Goal: Information Seeking & Learning: Learn about a topic

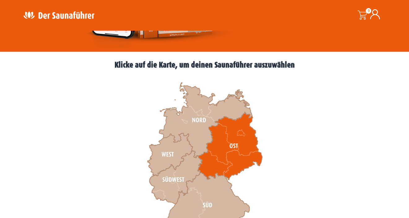
scroll to position [155, 0]
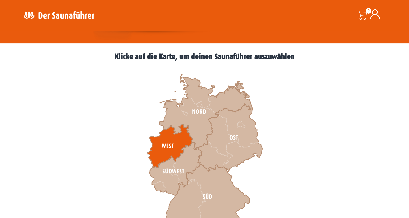
click at [170, 143] on icon at bounding box center [169, 146] width 45 height 43
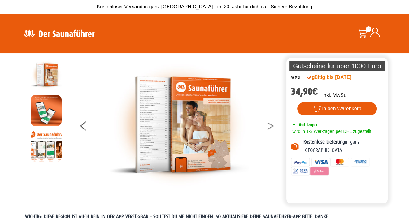
click at [269, 125] on button at bounding box center [274, 126] width 15 height 15
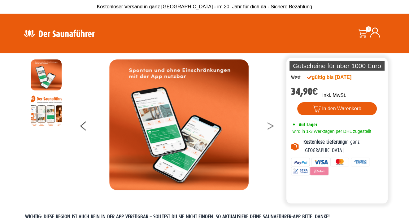
click at [269, 125] on button at bounding box center [274, 126] width 15 height 15
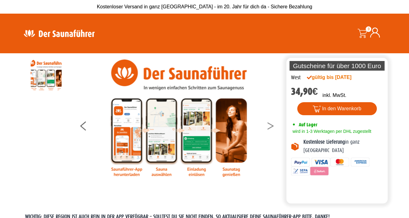
click at [269, 125] on button at bounding box center [274, 126] width 15 height 15
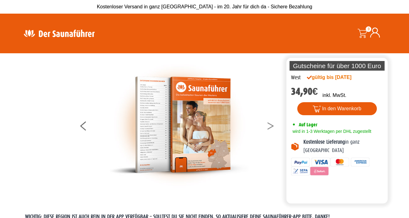
click at [269, 125] on button at bounding box center [274, 126] width 15 height 15
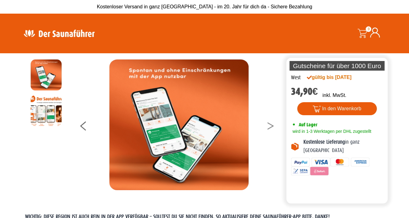
click at [269, 125] on button at bounding box center [274, 126] width 15 height 15
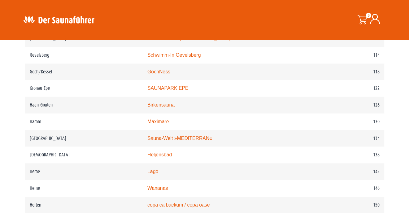
scroll to position [712, 0]
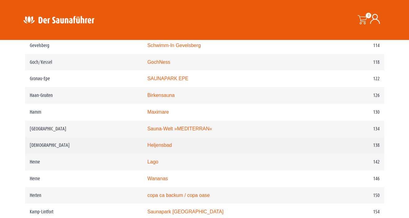
click at [162, 142] on link "Heljensbad" at bounding box center [159, 144] width 24 height 5
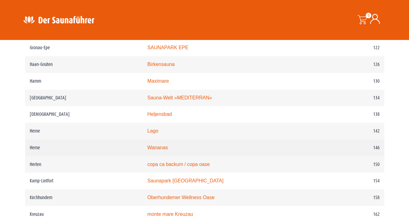
scroll to position [774, 0]
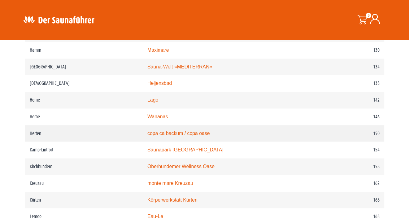
click at [172, 132] on link "copa ca backum / copa oase" at bounding box center [178, 133] width 63 height 5
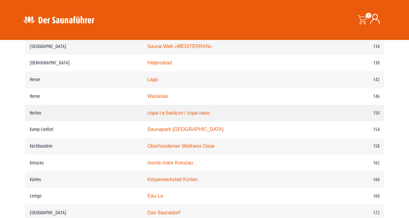
scroll to position [805, 0]
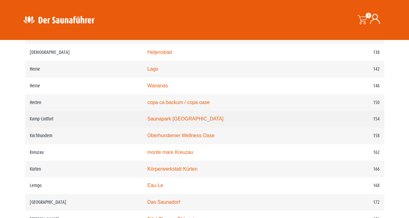
click at [195, 119] on link "Saunapark Kamperbrück" at bounding box center [185, 118] width 76 height 5
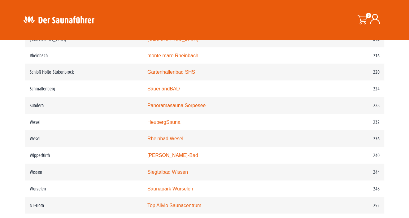
scroll to position [1146, 0]
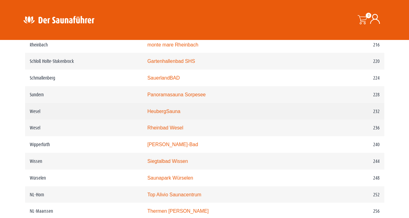
click at [167, 110] on link "HeubergSauna" at bounding box center [163, 111] width 33 height 5
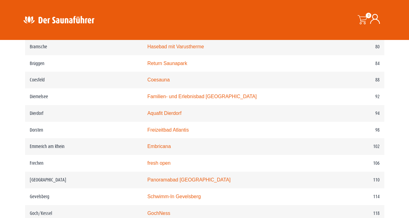
scroll to position [0, 0]
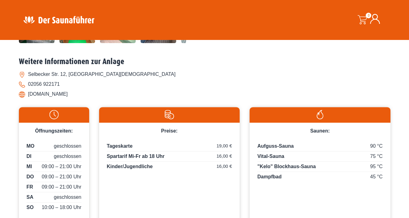
scroll to position [248, 0]
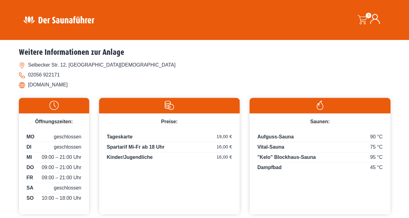
click at [23, 86] on li "www.heljensbad.de" at bounding box center [205, 85] width 372 height 10
click at [37, 86] on li "www.heljensbad.de" at bounding box center [205, 85] width 372 height 10
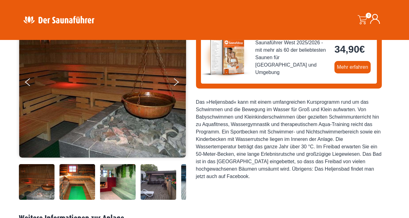
scroll to position [93, 0]
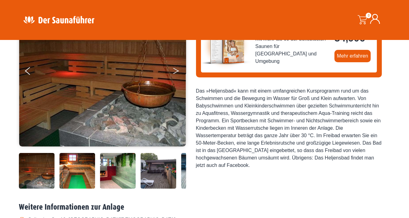
click at [176, 75] on button "Next" at bounding box center [179, 71] width 15 height 15
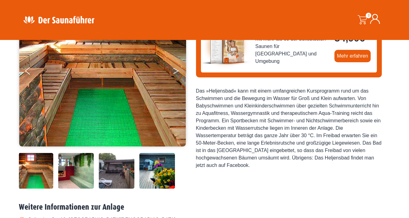
click at [176, 75] on button "Next" at bounding box center [179, 71] width 15 height 15
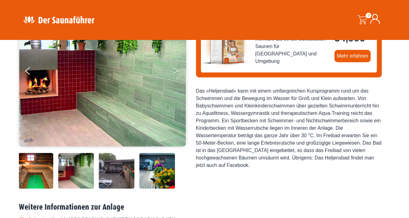
click at [176, 75] on button "Next" at bounding box center [179, 71] width 15 height 15
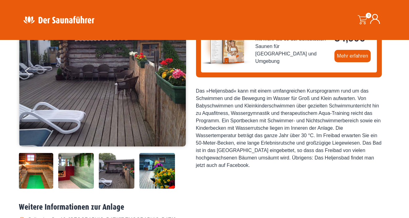
click at [176, 75] on button "Next" at bounding box center [179, 71] width 15 height 15
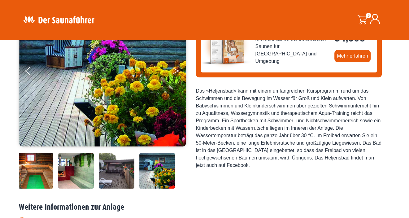
click at [176, 75] on button "Next" at bounding box center [179, 71] width 15 height 15
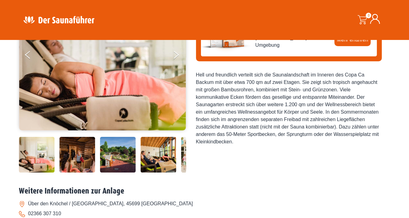
scroll to position [93, 0]
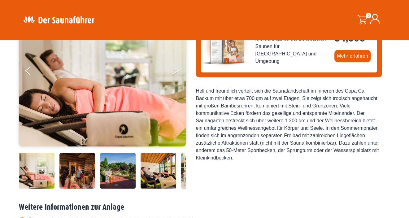
click at [176, 70] on icon "Next" at bounding box center [176, 70] width 6 height 4
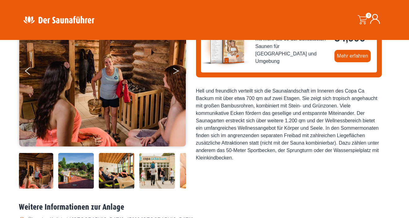
click at [176, 70] on icon "Next" at bounding box center [176, 70] width 6 height 4
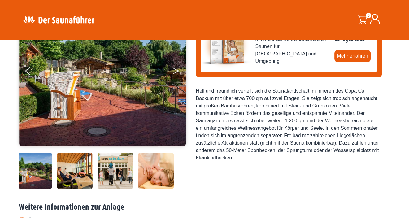
click at [176, 70] on icon "Next" at bounding box center [176, 70] width 6 height 4
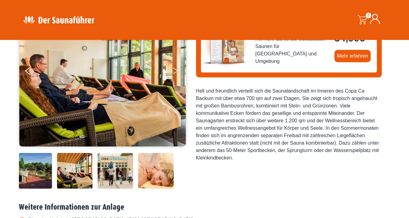
click at [176, 70] on icon "Next" at bounding box center [176, 70] width 6 height 4
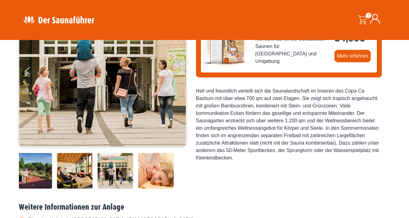
click at [176, 70] on icon "Next" at bounding box center [176, 70] width 6 height 4
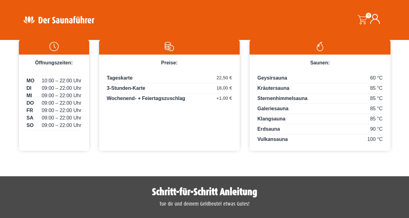
scroll to position [310, 0]
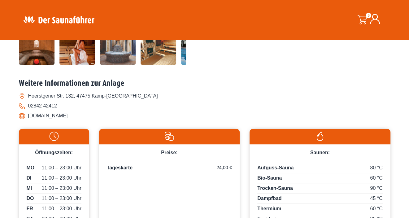
scroll to position [31, 0]
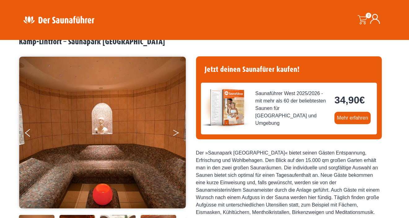
click at [174, 134] on icon "Next" at bounding box center [176, 134] width 6 height 4
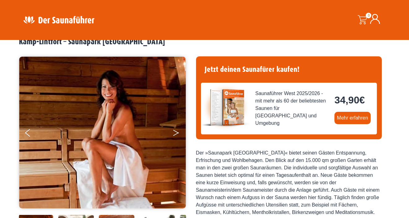
click at [174, 132] on button "Next" at bounding box center [179, 133] width 15 height 15
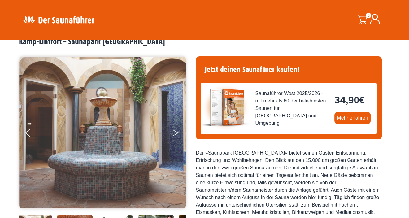
click at [174, 132] on button "Next" at bounding box center [179, 133] width 15 height 15
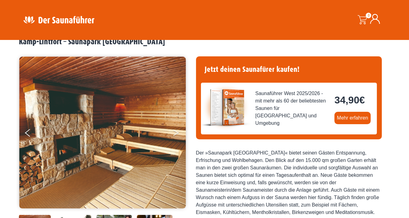
click at [174, 132] on button "Next" at bounding box center [179, 133] width 15 height 15
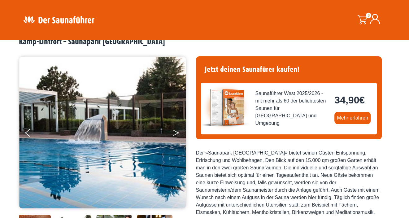
click at [174, 132] on button "Next" at bounding box center [179, 133] width 15 height 15
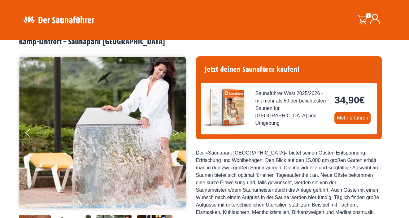
click at [174, 132] on button "Next" at bounding box center [179, 133] width 15 height 15
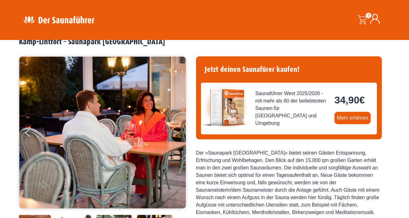
click at [174, 132] on button "Next" at bounding box center [179, 133] width 15 height 15
click at [178, 130] on button "Next" at bounding box center [179, 133] width 15 height 15
click at [175, 131] on icon "Next" at bounding box center [176, 132] width 6 height 4
click at [171, 132] on img at bounding box center [102, 133] width 167 height 152
click at [173, 131] on button "Next" at bounding box center [179, 133] width 15 height 15
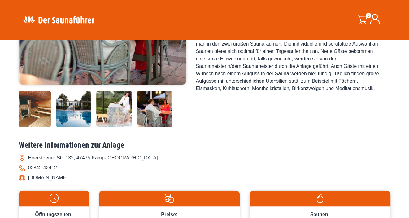
scroll to position [186, 0]
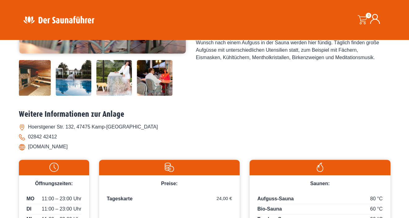
click at [66, 144] on li "www.saunapark-kamperbrueck.de" at bounding box center [205, 147] width 372 height 10
drag, startPoint x: 28, startPoint y: 147, endPoint x: 104, endPoint y: 154, distance: 76.8
click at [104, 154] on div "Weitere Informationen zur Anlage Hoerstgener Str. 132, 47475 Kamp-Lintfort 0284…" at bounding box center [205, 133] width 372 height 46
drag, startPoint x: 104, startPoint y: 154, endPoint x: 97, endPoint y: 146, distance: 11.0
copy li "www.saunapark-kamperbrueck.de"
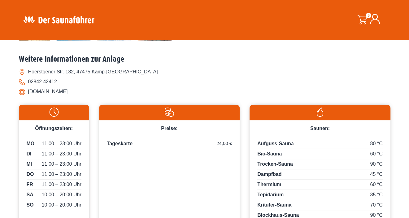
scroll to position [248, 0]
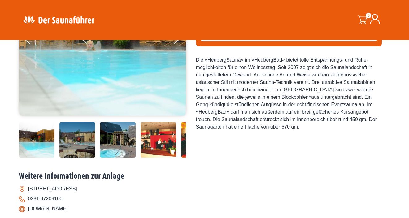
scroll to position [155, 0]
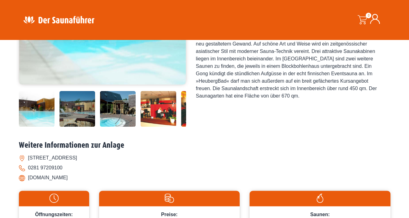
click at [111, 107] on img at bounding box center [118, 109] width 36 height 36
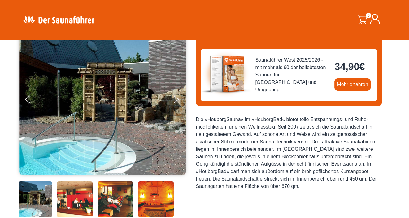
scroll to position [62, 0]
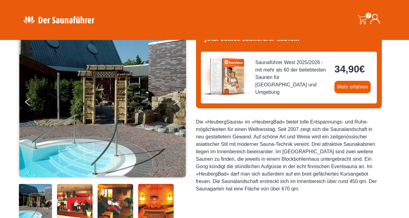
click at [173, 102] on button "Next" at bounding box center [179, 102] width 15 height 15
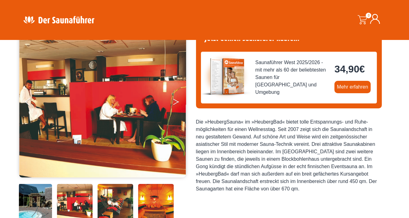
click at [175, 102] on button "Next" at bounding box center [179, 102] width 15 height 15
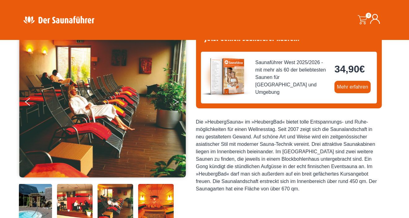
click at [175, 102] on button "Next" at bounding box center [179, 102] width 15 height 15
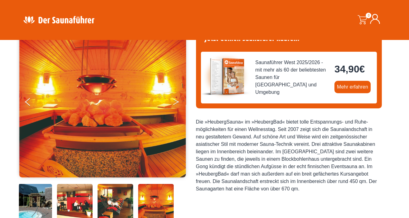
click at [175, 102] on button "Next" at bounding box center [179, 102] width 15 height 15
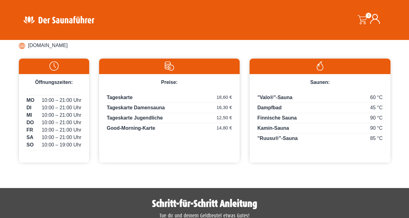
scroll to position [219, 0]
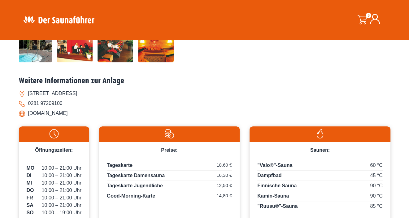
drag, startPoint x: 34, startPoint y: 115, endPoint x: 78, endPoint y: 115, distance: 44.0
click at [78, 115] on li "[DOMAIN_NAME]" at bounding box center [205, 113] width 372 height 10
copy li "[DOMAIN_NAME]"
